Goal: Find specific page/section: Find specific page/section

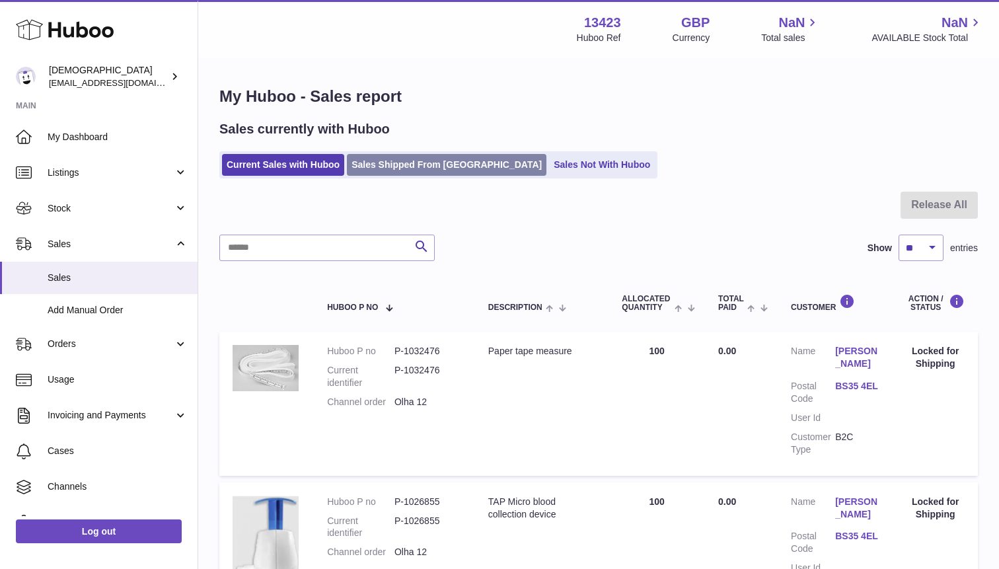
click at [406, 159] on link "Sales Shipped From [GEOGRAPHIC_DATA]" at bounding box center [447, 165] width 200 height 22
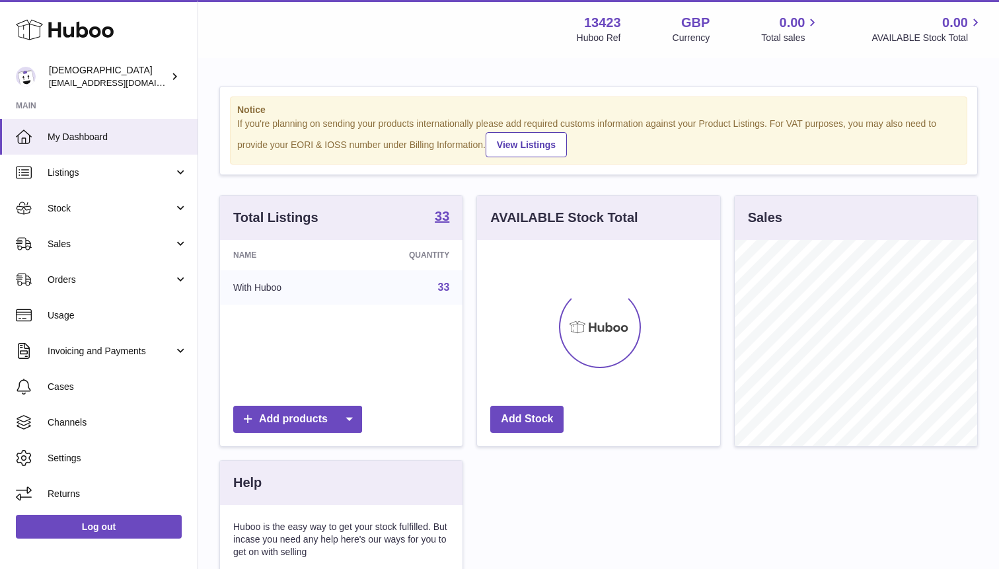
scroll to position [206, 242]
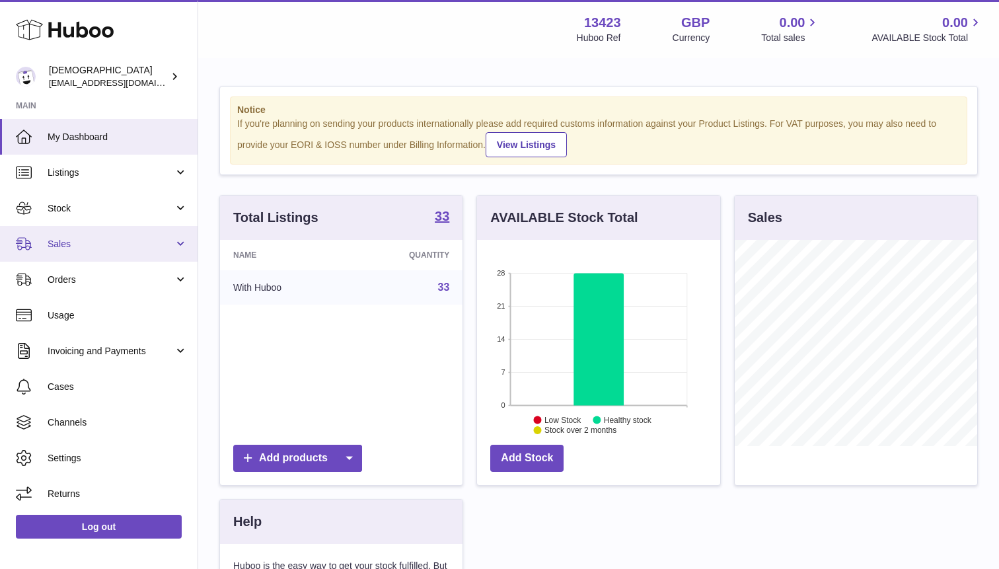
click at [86, 250] on link "Sales" at bounding box center [99, 244] width 198 height 36
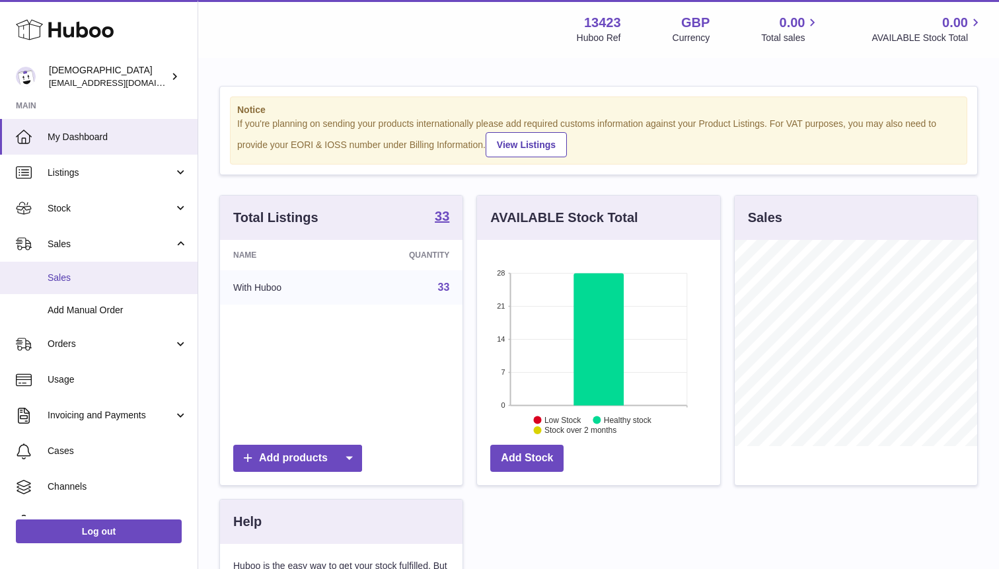
click at [85, 288] on link "Sales" at bounding box center [99, 278] width 198 height 32
